Goal: Information Seeking & Learning: Learn about a topic

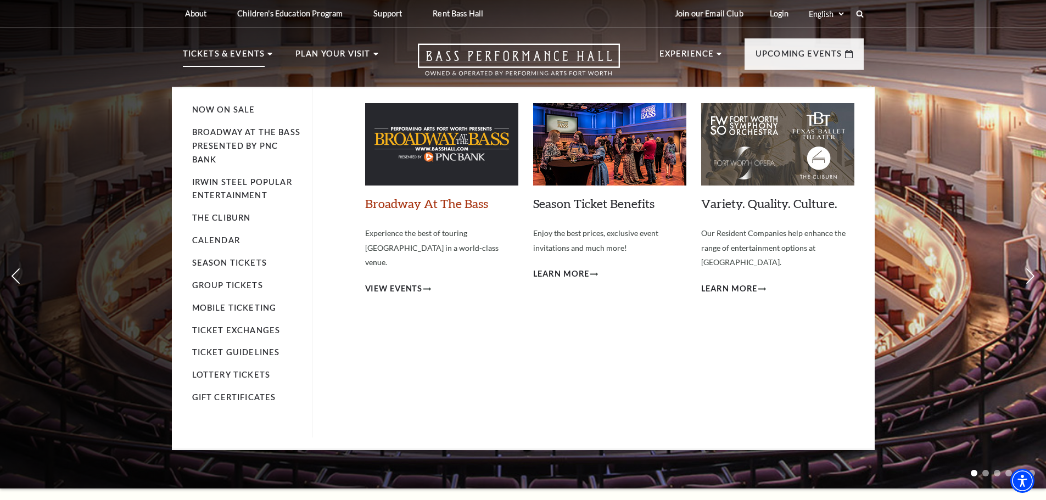
click at [396, 208] on link "Broadway At The Bass" at bounding box center [426, 203] width 123 height 15
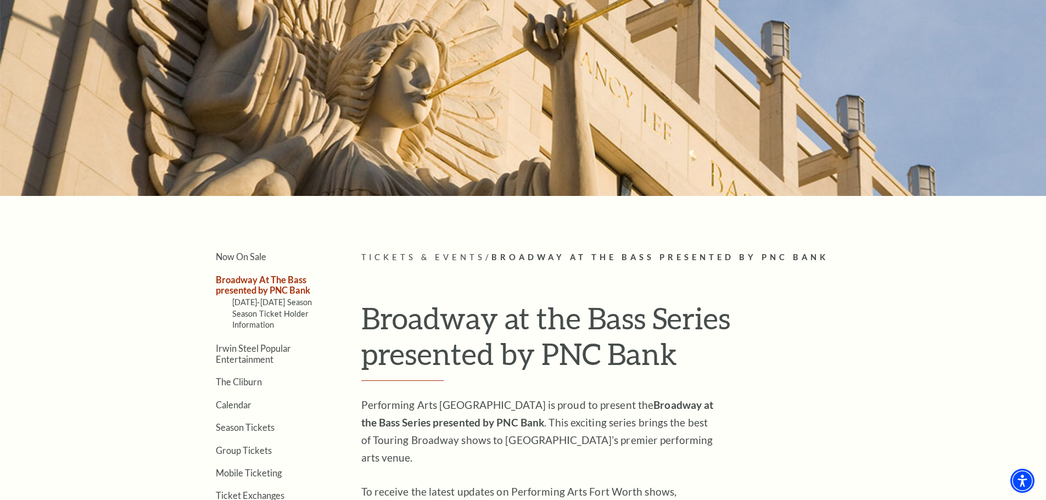
scroll to position [110, 0]
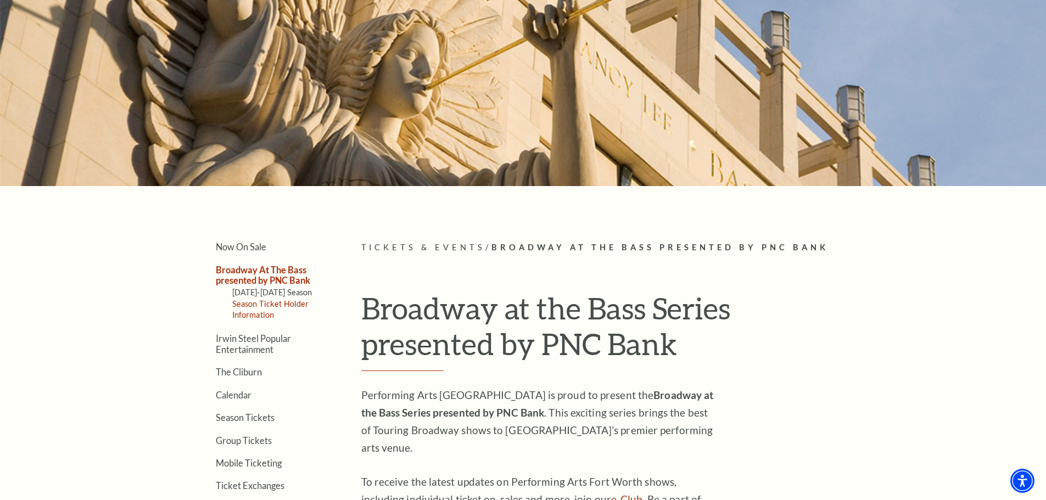
click at [264, 305] on link "Season Ticket Holder Information" at bounding box center [270, 309] width 77 height 20
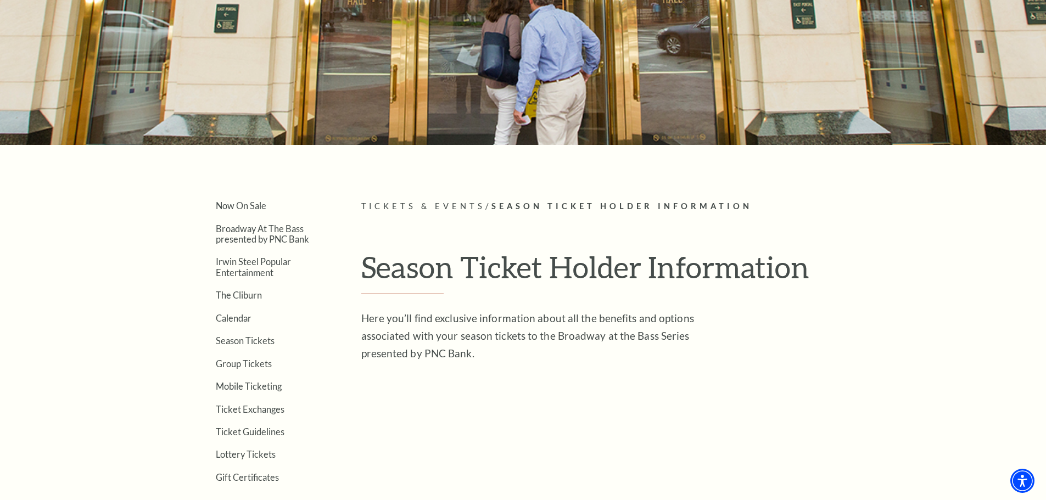
scroll to position [150, 0]
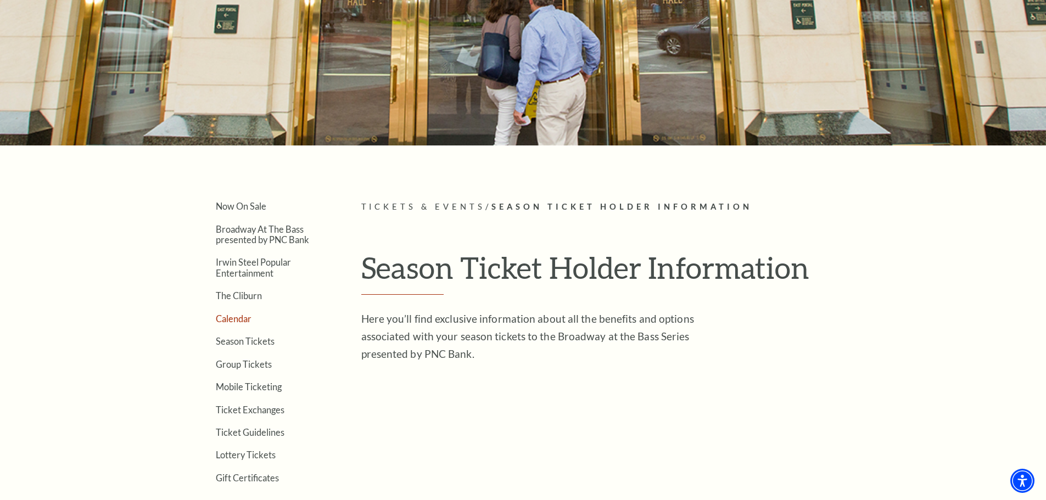
click at [231, 320] on link "Calendar" at bounding box center [234, 319] width 36 height 10
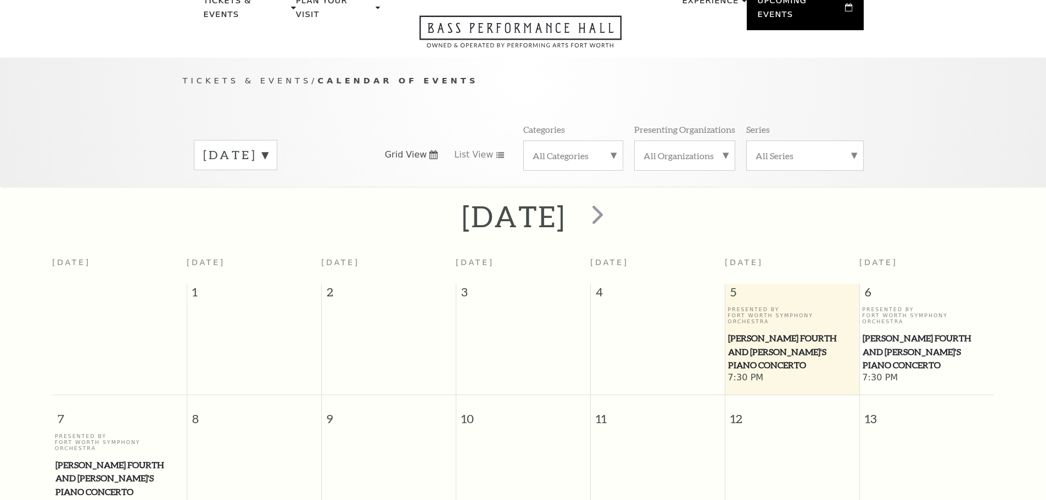
scroll to position [97, 0]
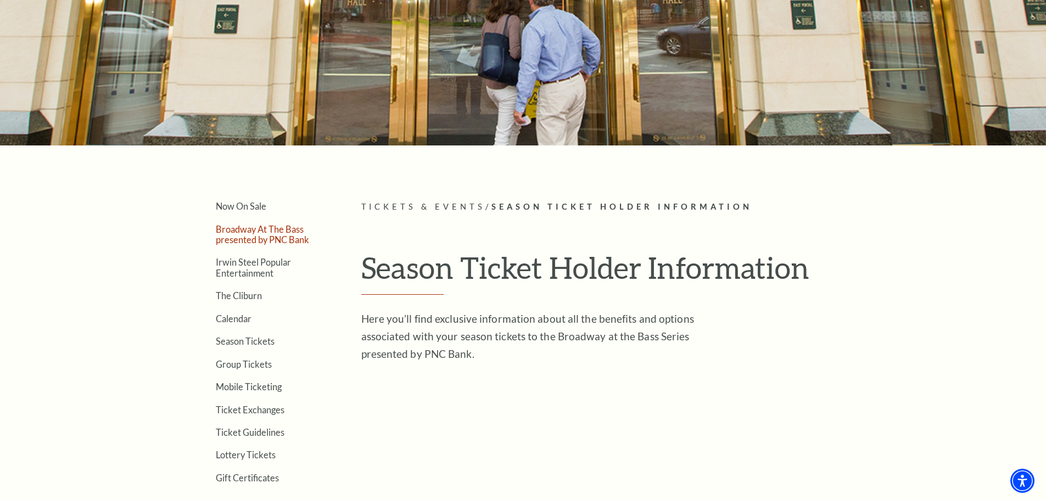
click at [266, 235] on link "Broadway At The Bass presented by PNC Bank" at bounding box center [262, 234] width 93 height 21
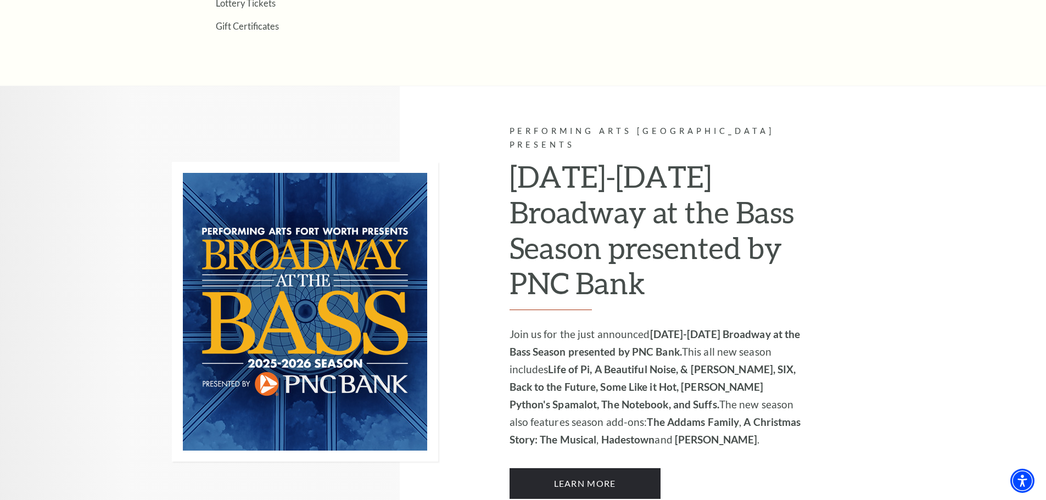
scroll to position [329, 0]
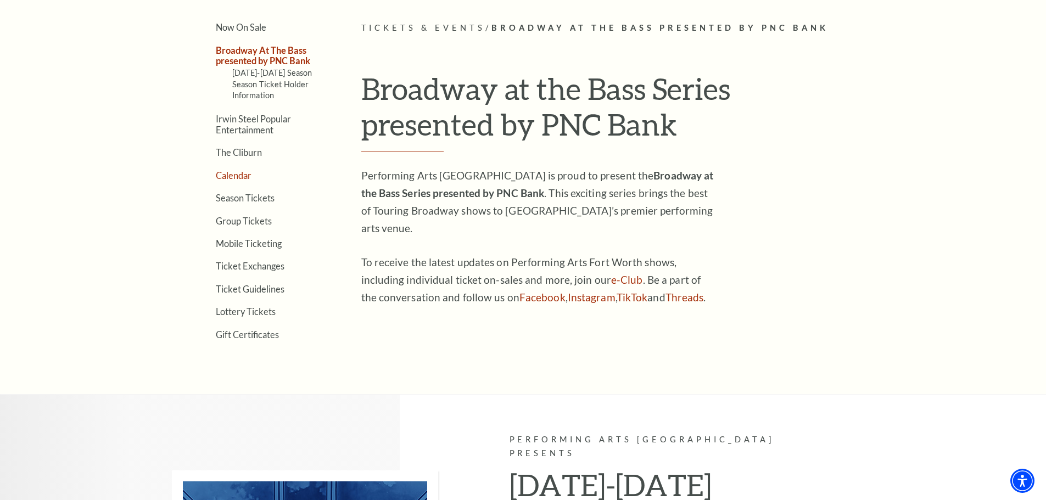
click at [231, 173] on link "Calendar" at bounding box center [234, 175] width 36 height 10
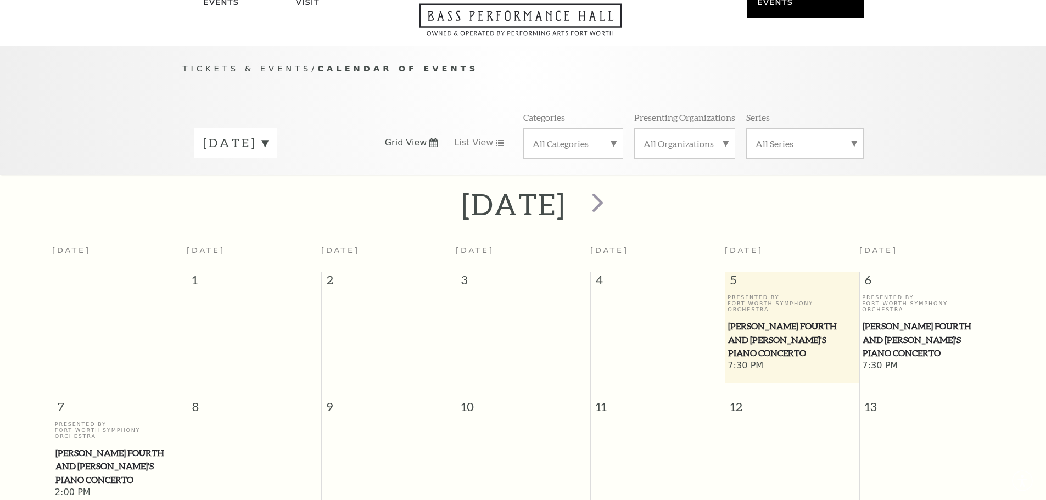
scroll to position [97, 0]
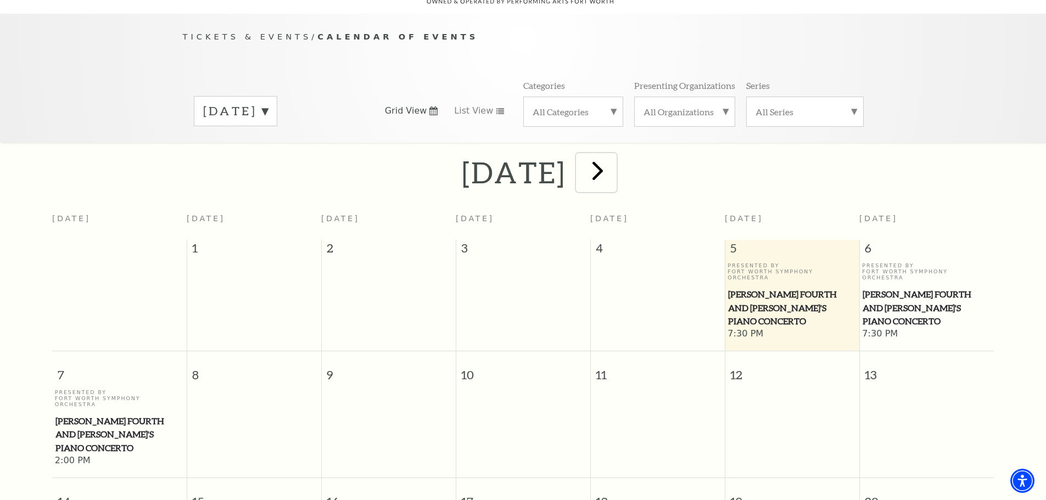
click at [613, 161] on span "next" at bounding box center [597, 170] width 31 height 31
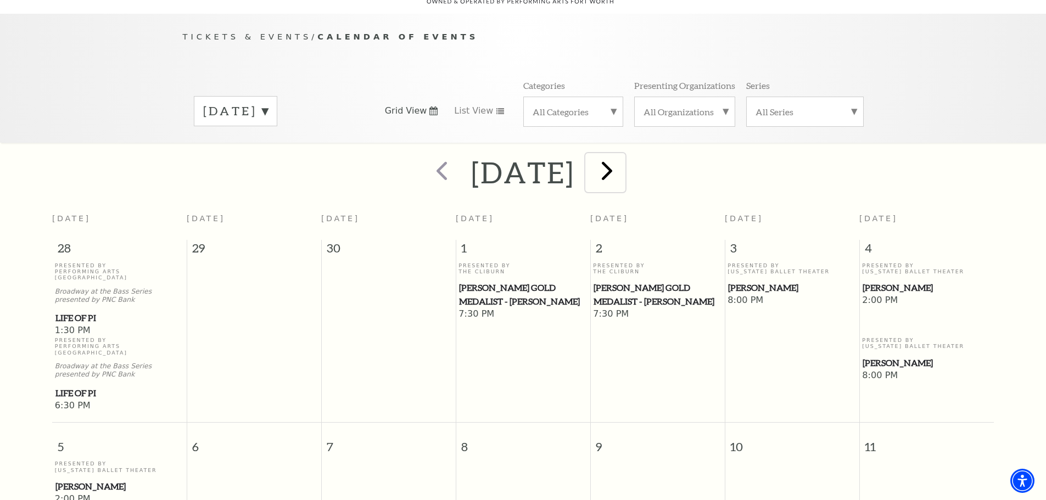
click at [623, 155] on span "next" at bounding box center [606, 170] width 31 height 31
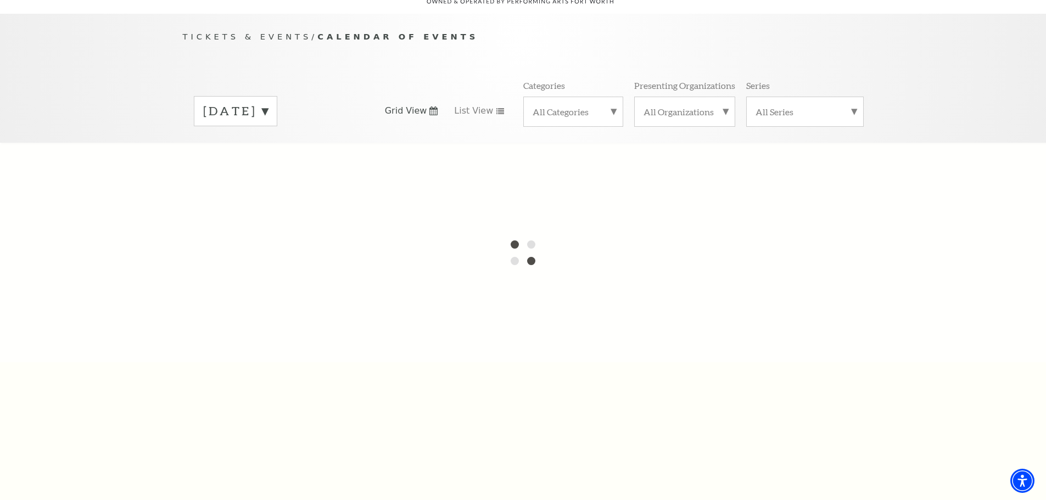
click at [646, 155] on div at bounding box center [523, 253] width 1046 height 220
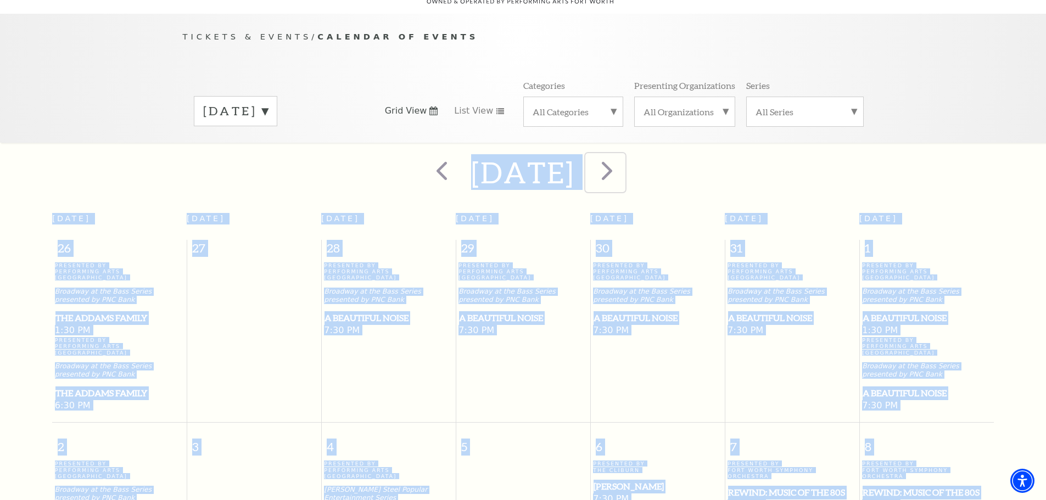
click at [623, 159] on span "next" at bounding box center [606, 170] width 31 height 31
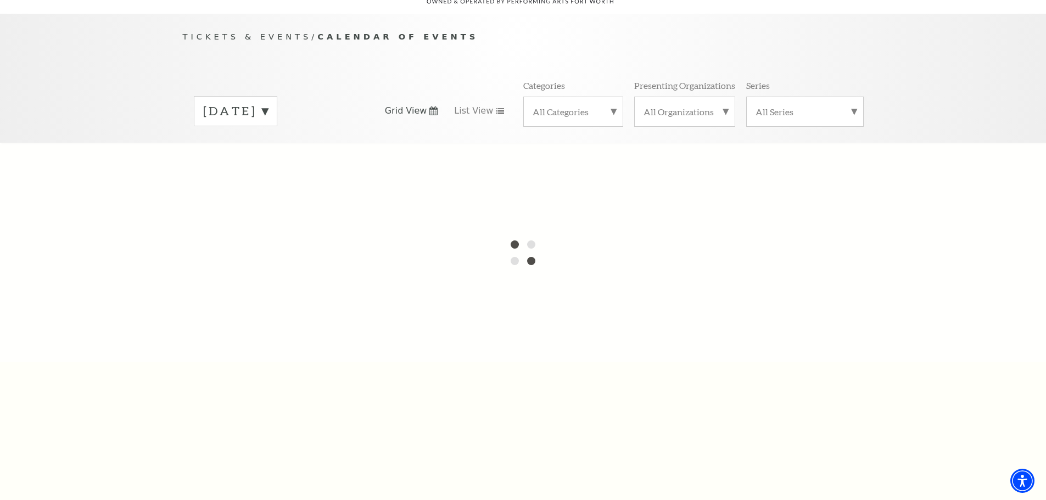
click at [273, 96] on div "[DATE]" at bounding box center [235, 111] width 83 height 30
click at [241, 305] on div at bounding box center [523, 253] width 1046 height 220
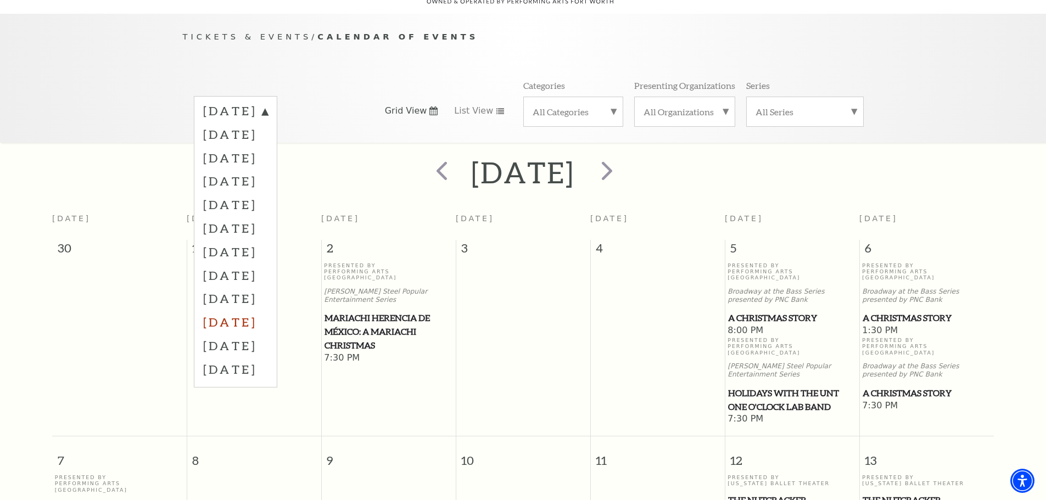
click at [248, 310] on label "[DATE]" at bounding box center [235, 322] width 65 height 24
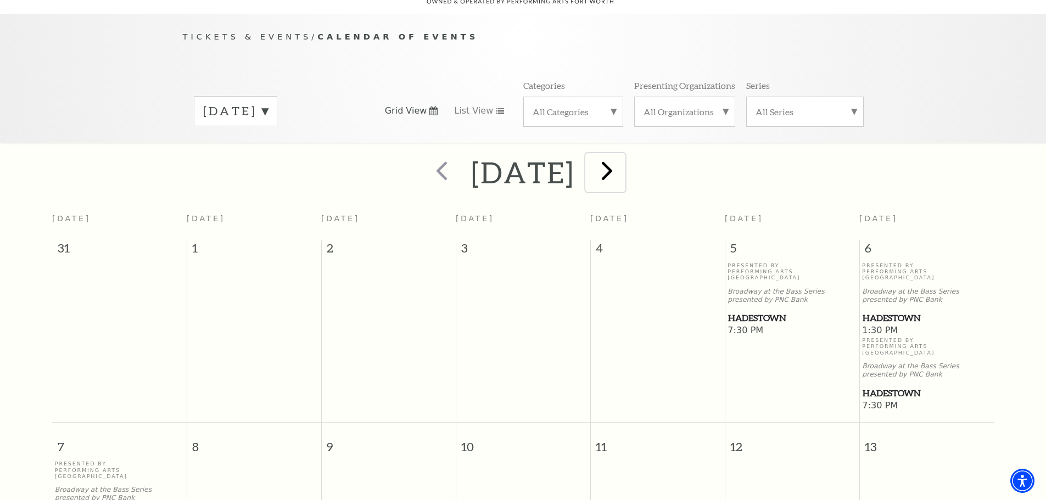
click at [623, 157] on span "next" at bounding box center [606, 170] width 31 height 31
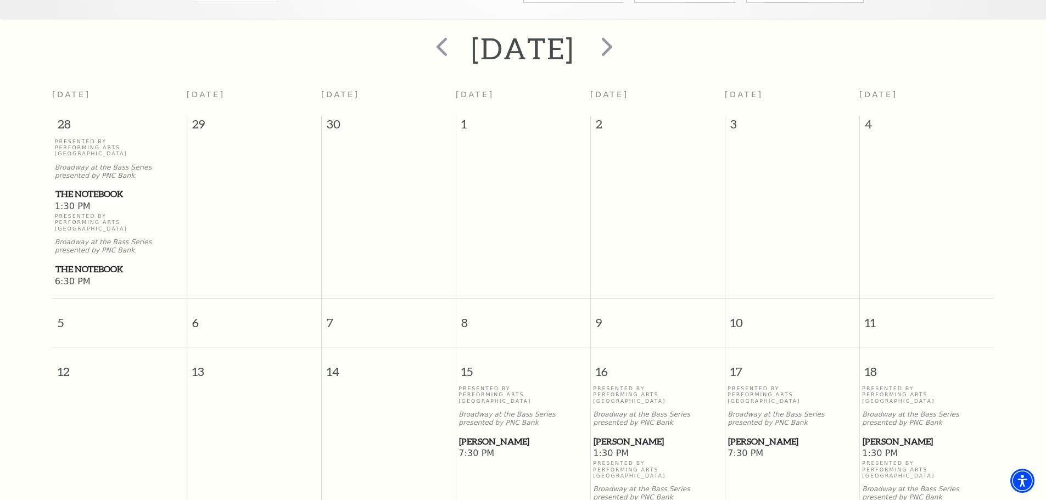
scroll to position [207, 0]
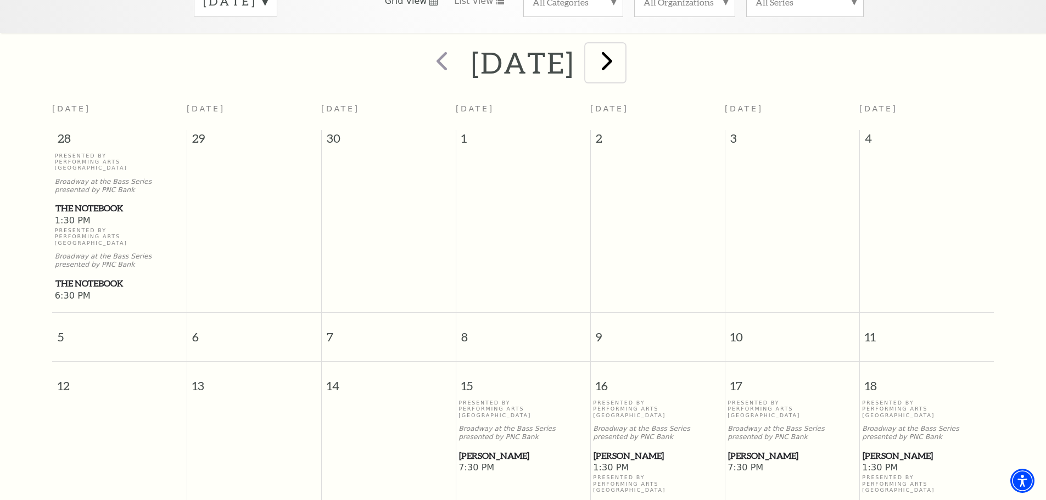
click at [623, 52] on span "next" at bounding box center [606, 60] width 31 height 31
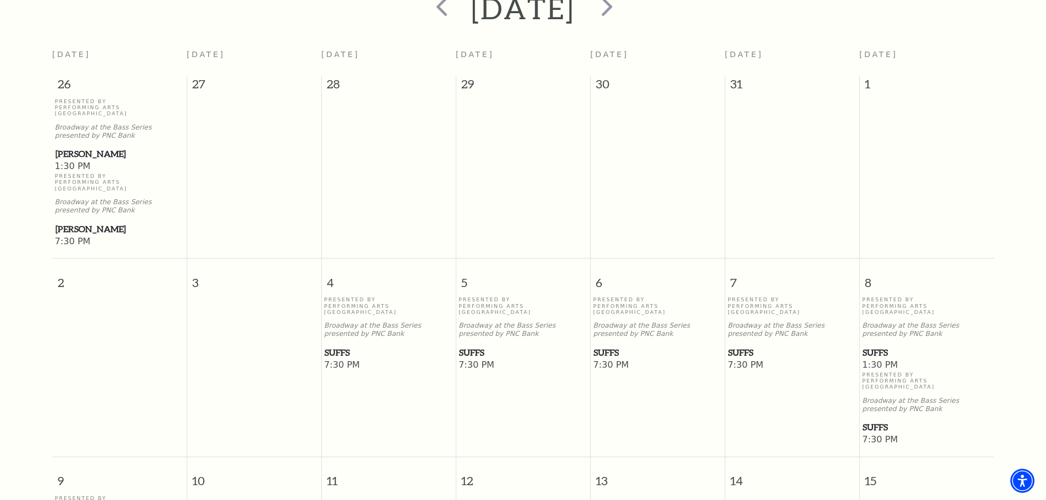
scroll to position [262, 0]
